Goal: Transaction & Acquisition: Subscribe to service/newsletter

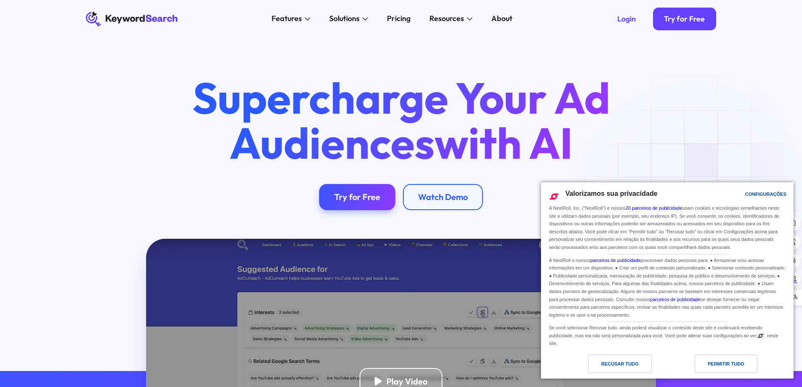
click at [716, 361] on div "Permitir Tudo" at bounding box center [726, 363] width 37 height 9
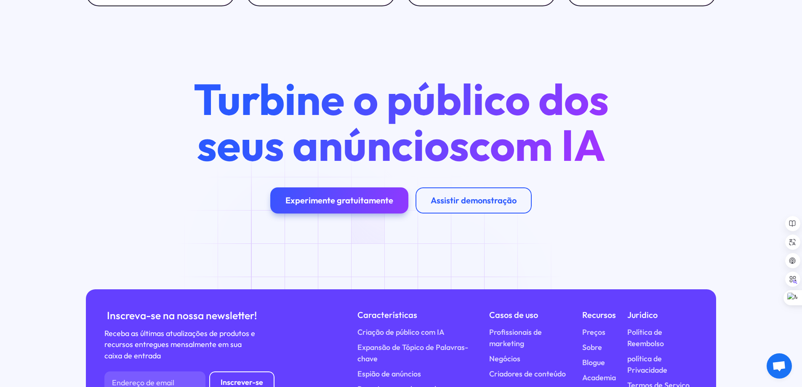
scroll to position [3706, 0]
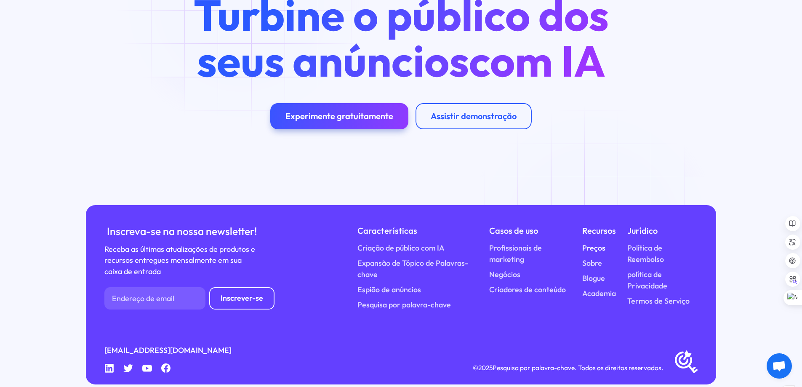
drag, startPoint x: 598, startPoint y: 230, endPoint x: 592, endPoint y: 232, distance: 6.0
click at [598, 243] on font "Preços" at bounding box center [593, 248] width 23 height 10
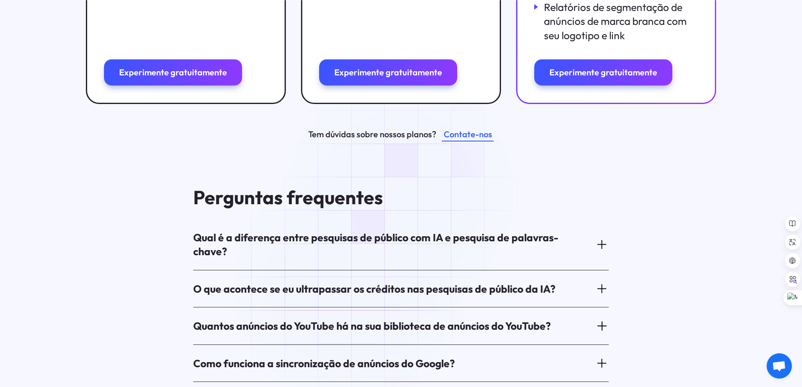
scroll to position [505, 0]
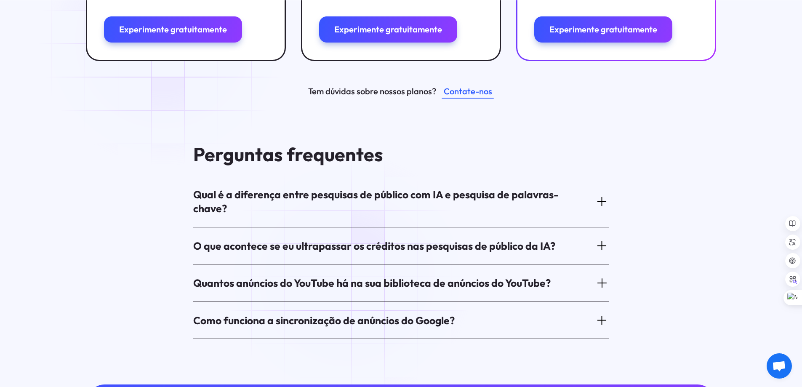
click at [350, 278] on font "Quantos anúncios do YouTube há na sua biblioteca de anúncios do YouTube?" at bounding box center [372, 282] width 358 height 13
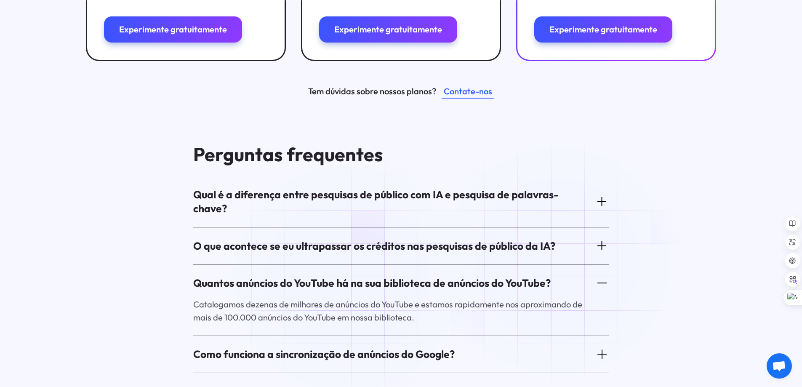
click at [350, 278] on font "Quantos anúncios do YouTube há na sua biblioteca de anúncios do YouTube?" at bounding box center [372, 282] width 358 height 13
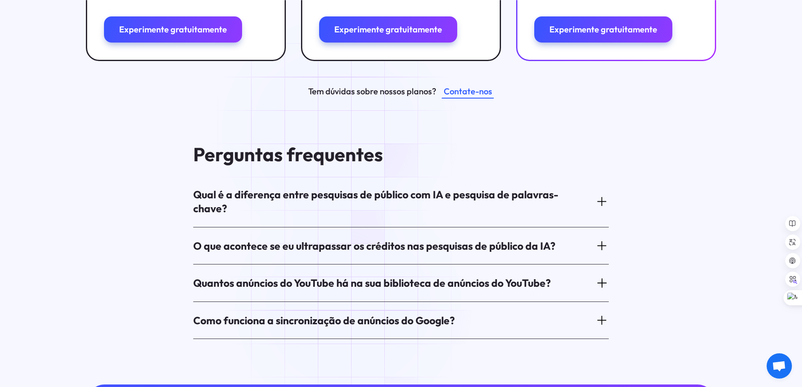
click at [351, 314] on font "Como funciona a sincronização de anúncios do Google?" at bounding box center [324, 320] width 262 height 13
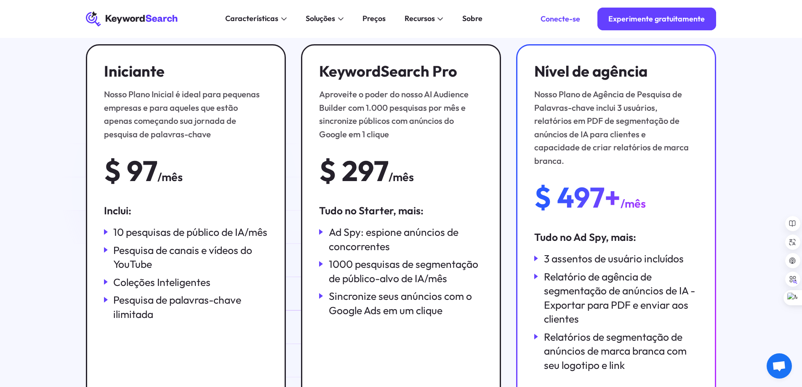
scroll to position [84, 0]
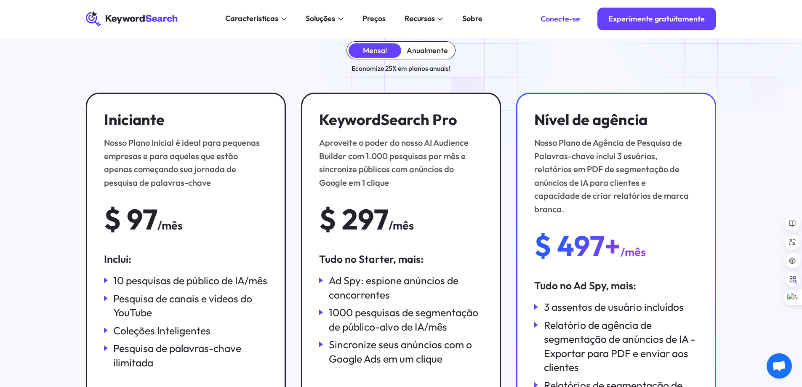
click at [439, 54] on font "Anualmente" at bounding box center [427, 50] width 41 height 10
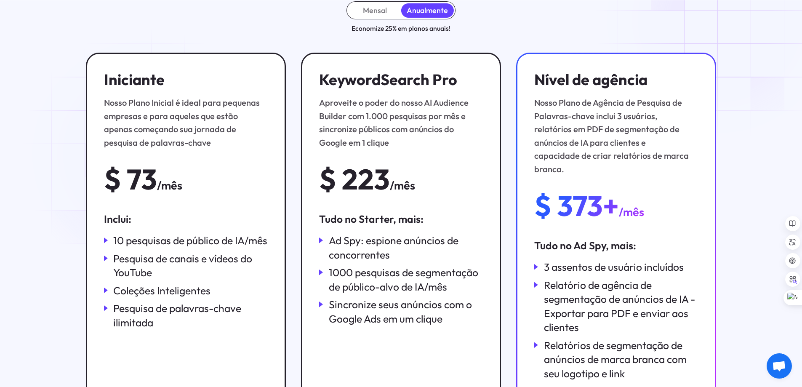
scroll to position [126, 0]
